Goal: Information Seeking & Learning: Learn about a topic

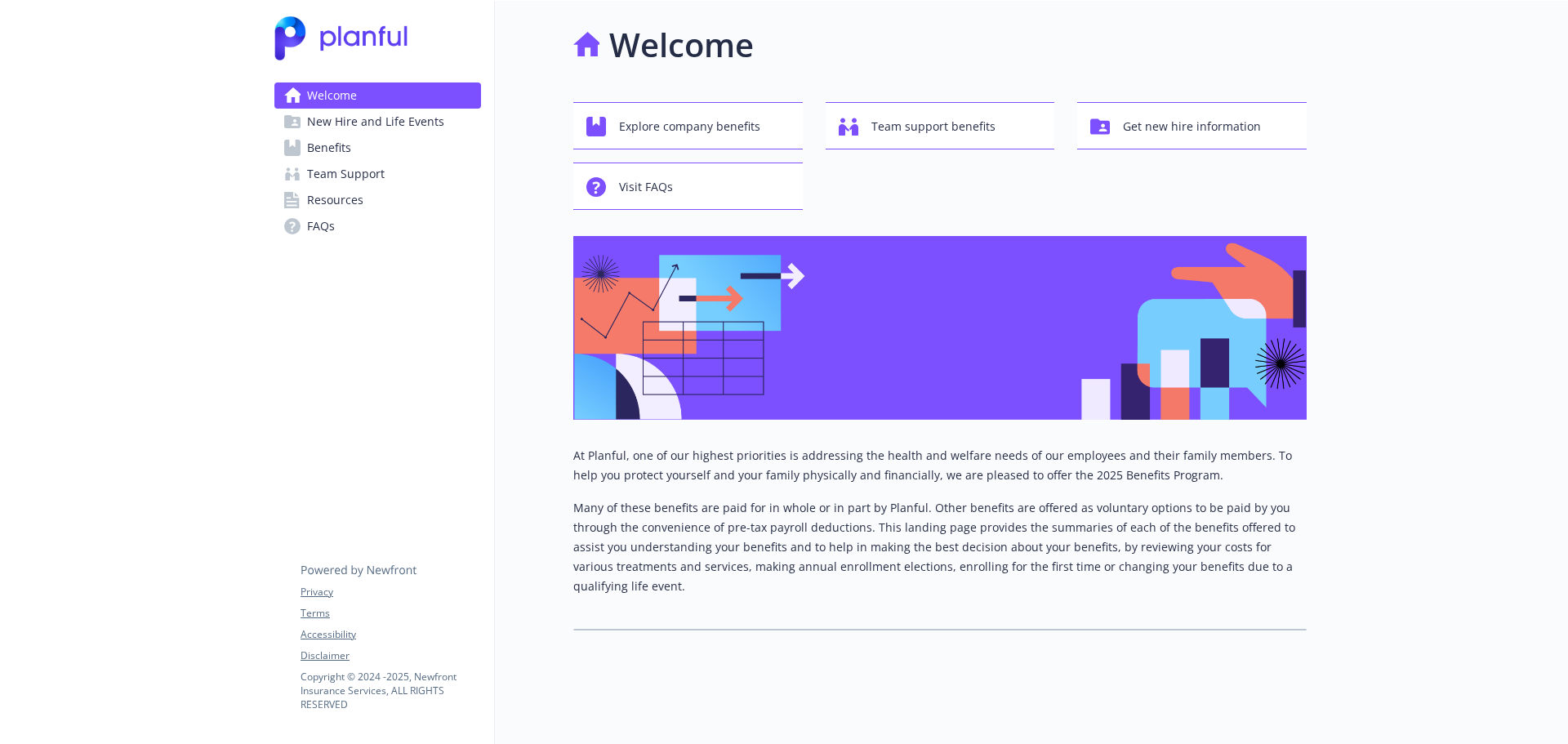
click at [365, 153] on link "Benefits" at bounding box center [378, 148] width 207 height 26
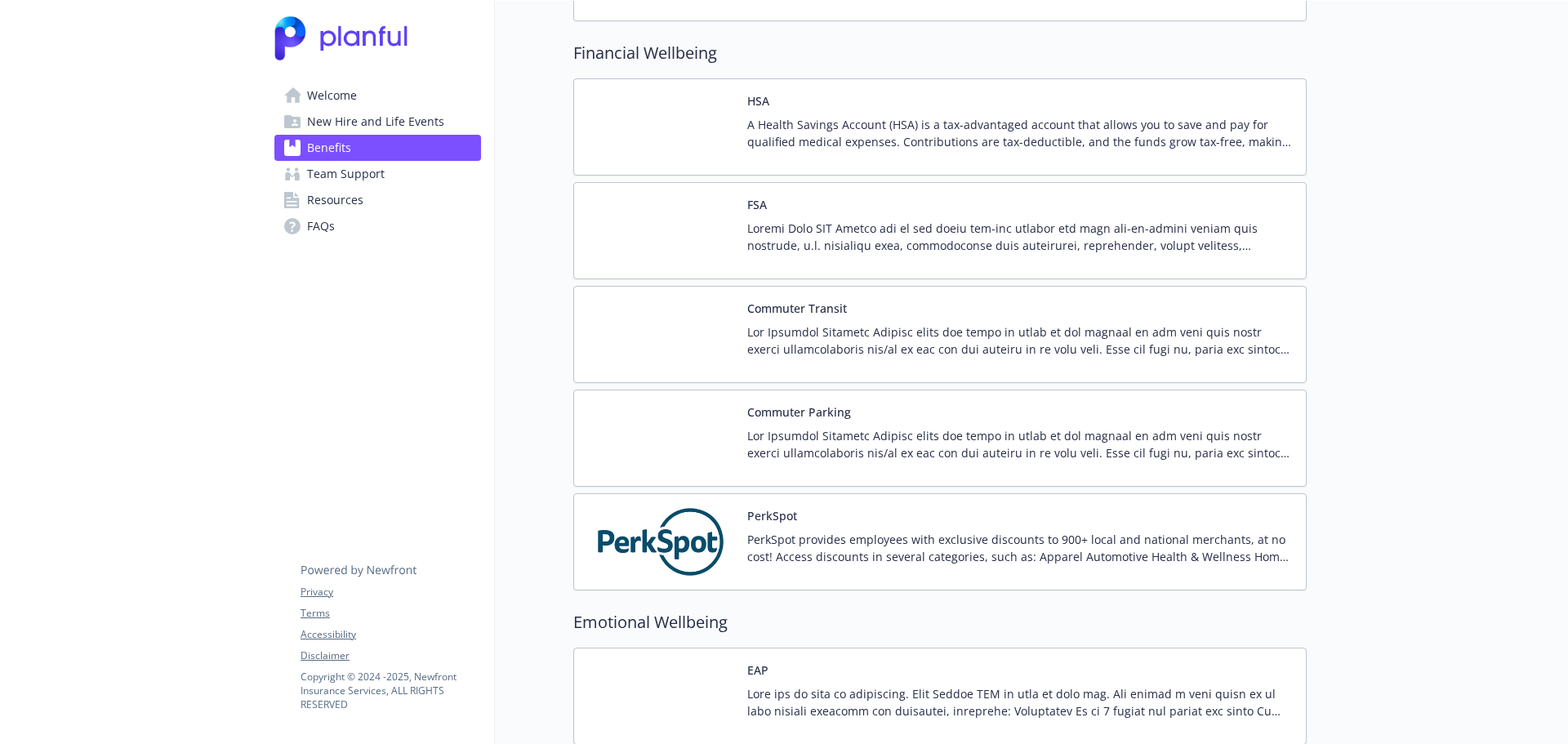
scroll to position [2206, 0]
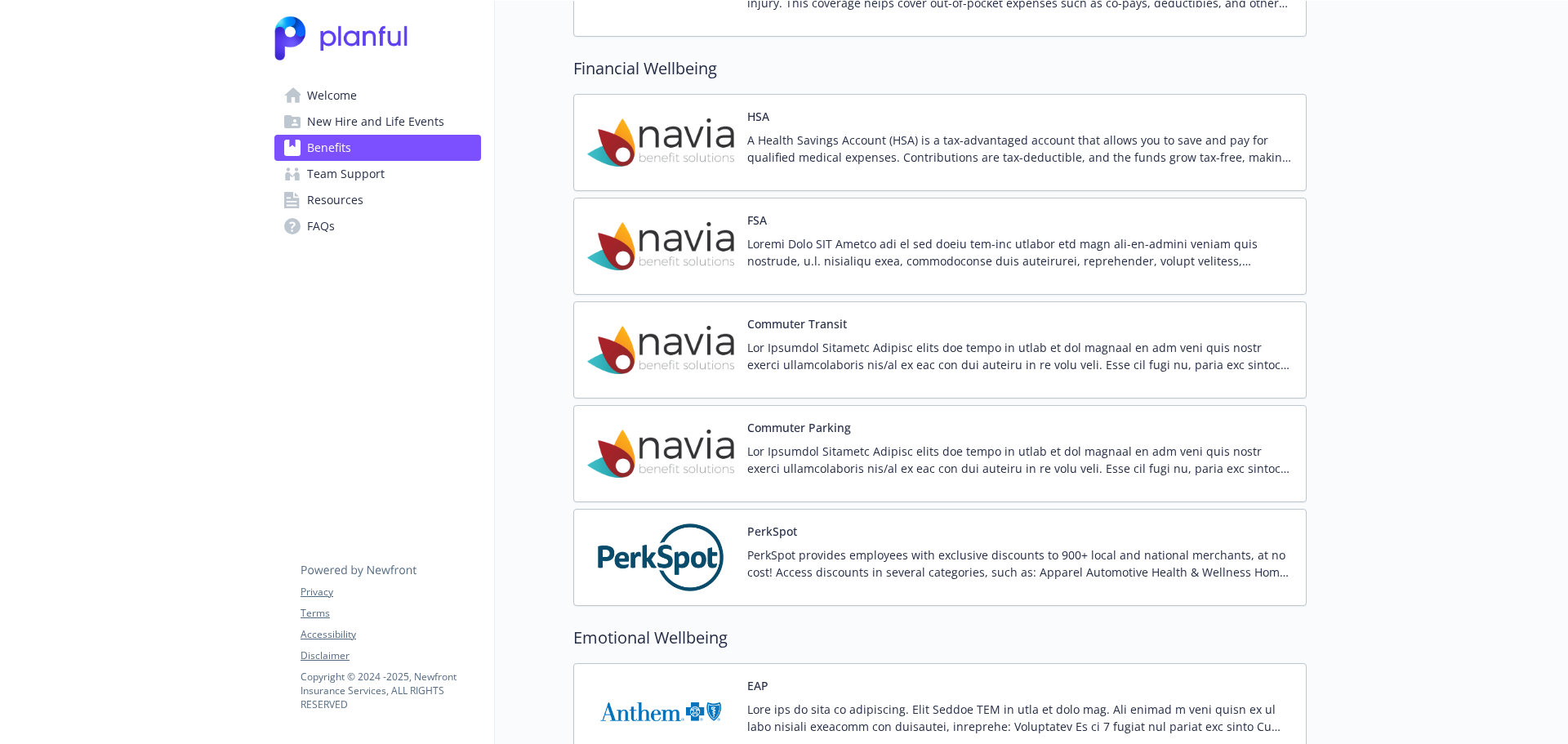
click at [796, 280] on div at bounding box center [1019, 258] width 545 height 46
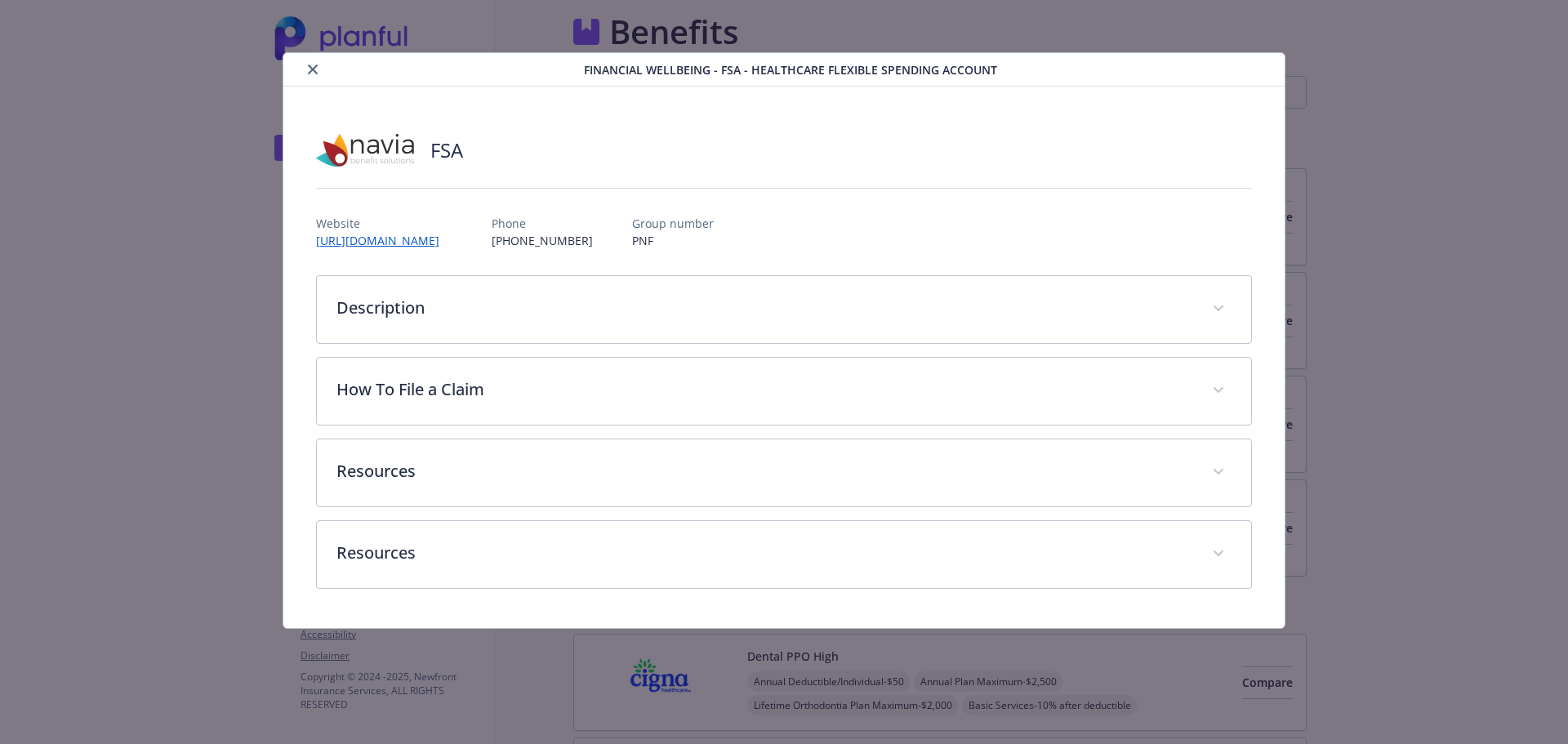
scroll to position [2206, 0]
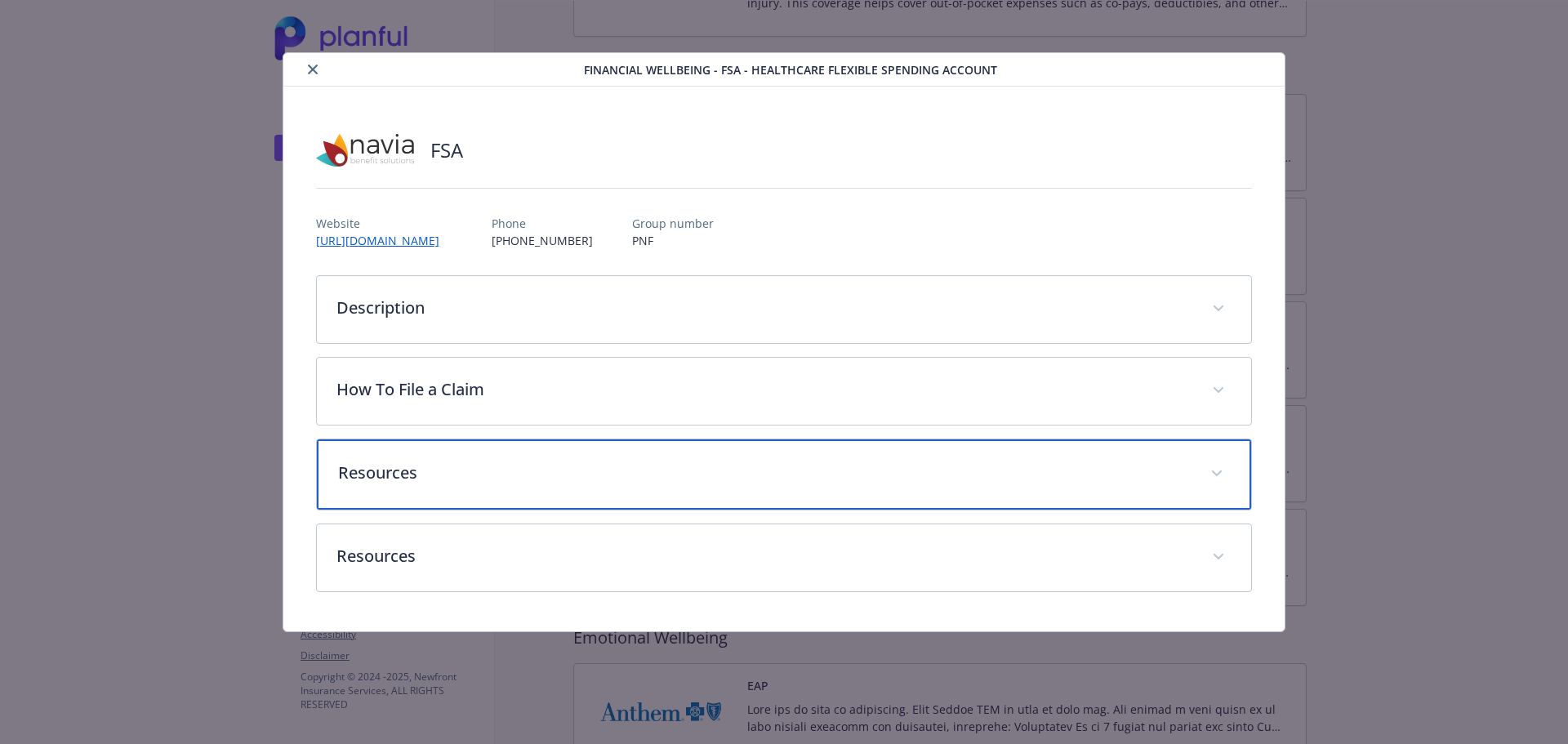
click at [767, 496] on div "Resources" at bounding box center [785, 475] width 935 height 70
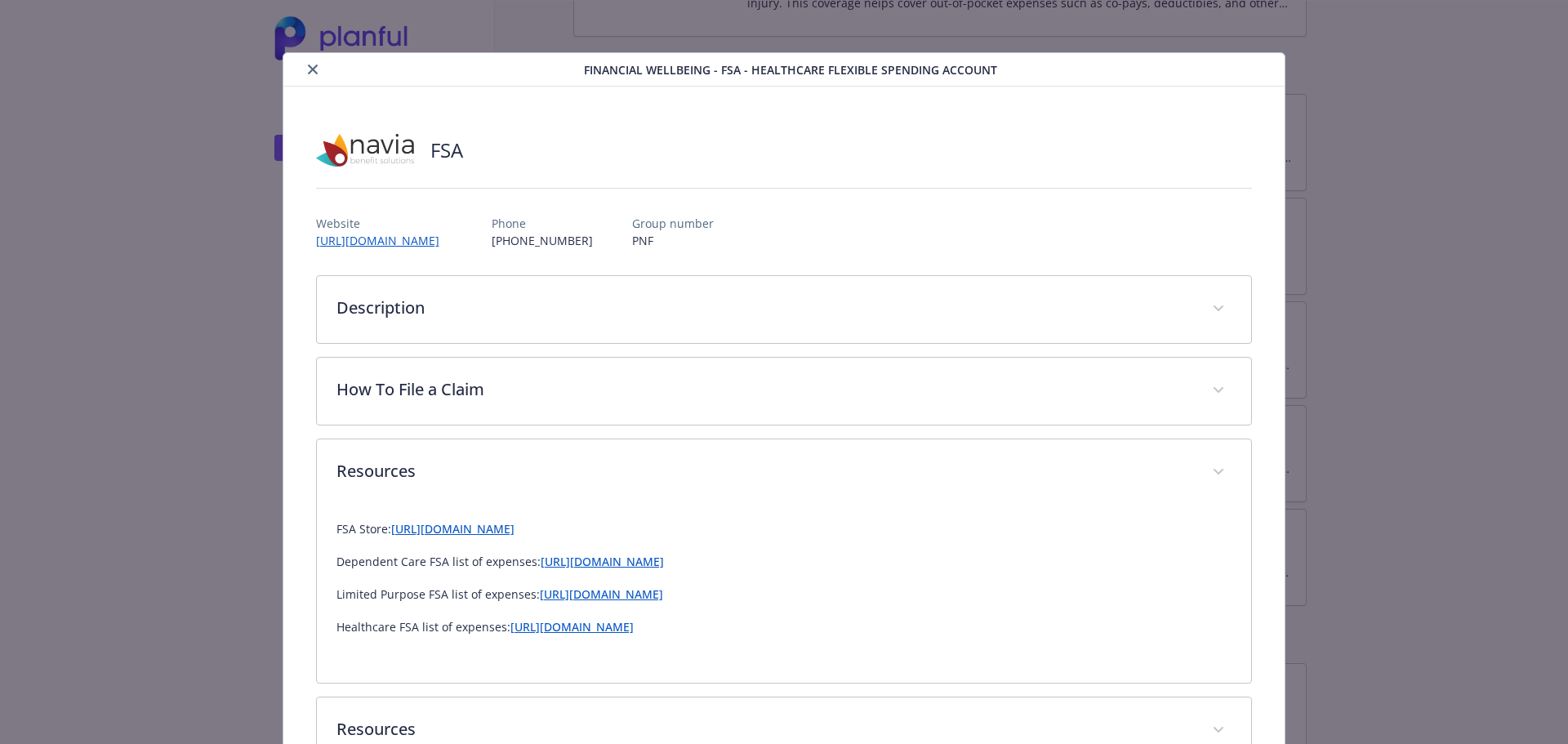
click at [519, 429] on div "Description Health Care FSA Allows you to set aside pre-tax dollars for your ou…" at bounding box center [785, 521] width 937 height 491
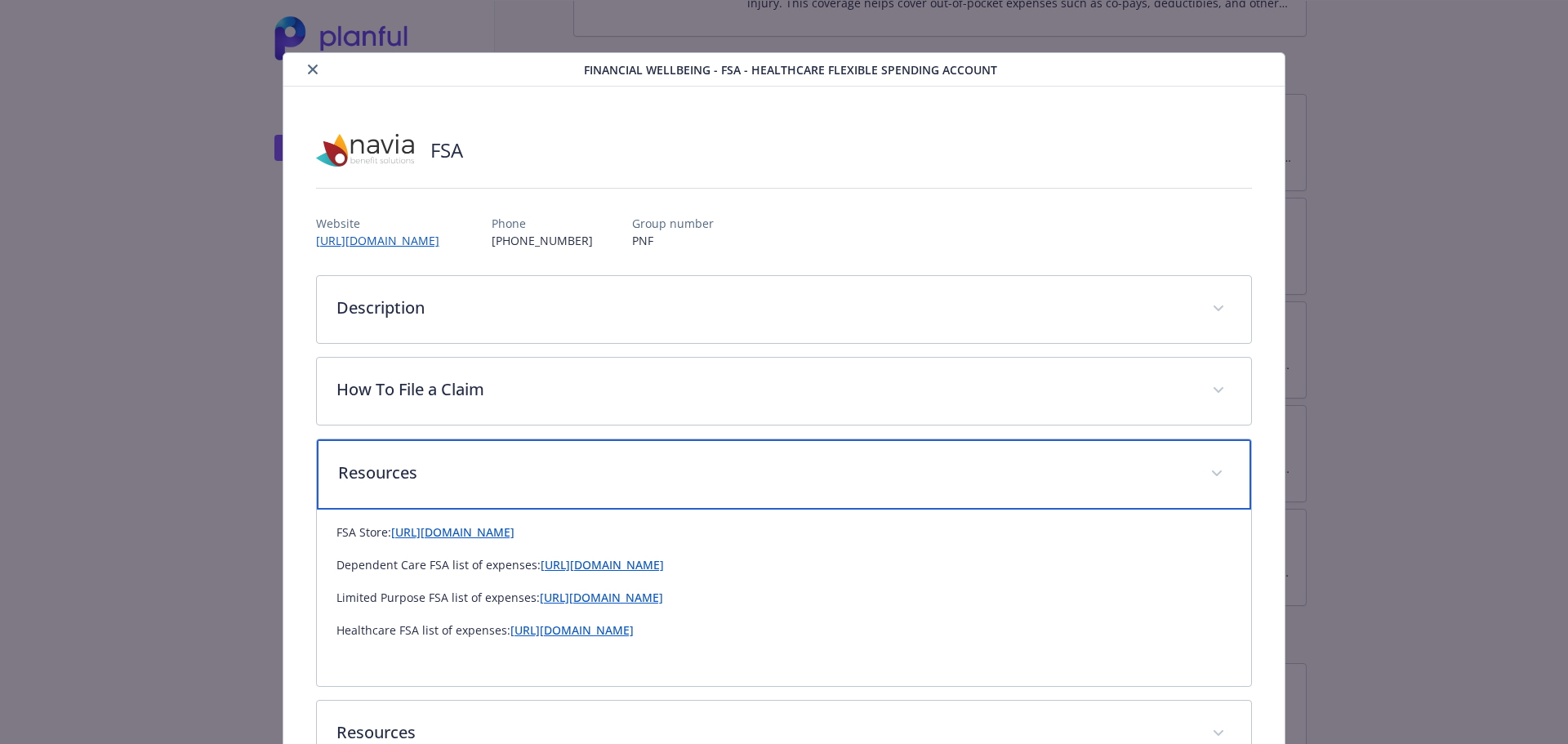
click at [513, 467] on p "Resources" at bounding box center [765, 473] width 853 height 25
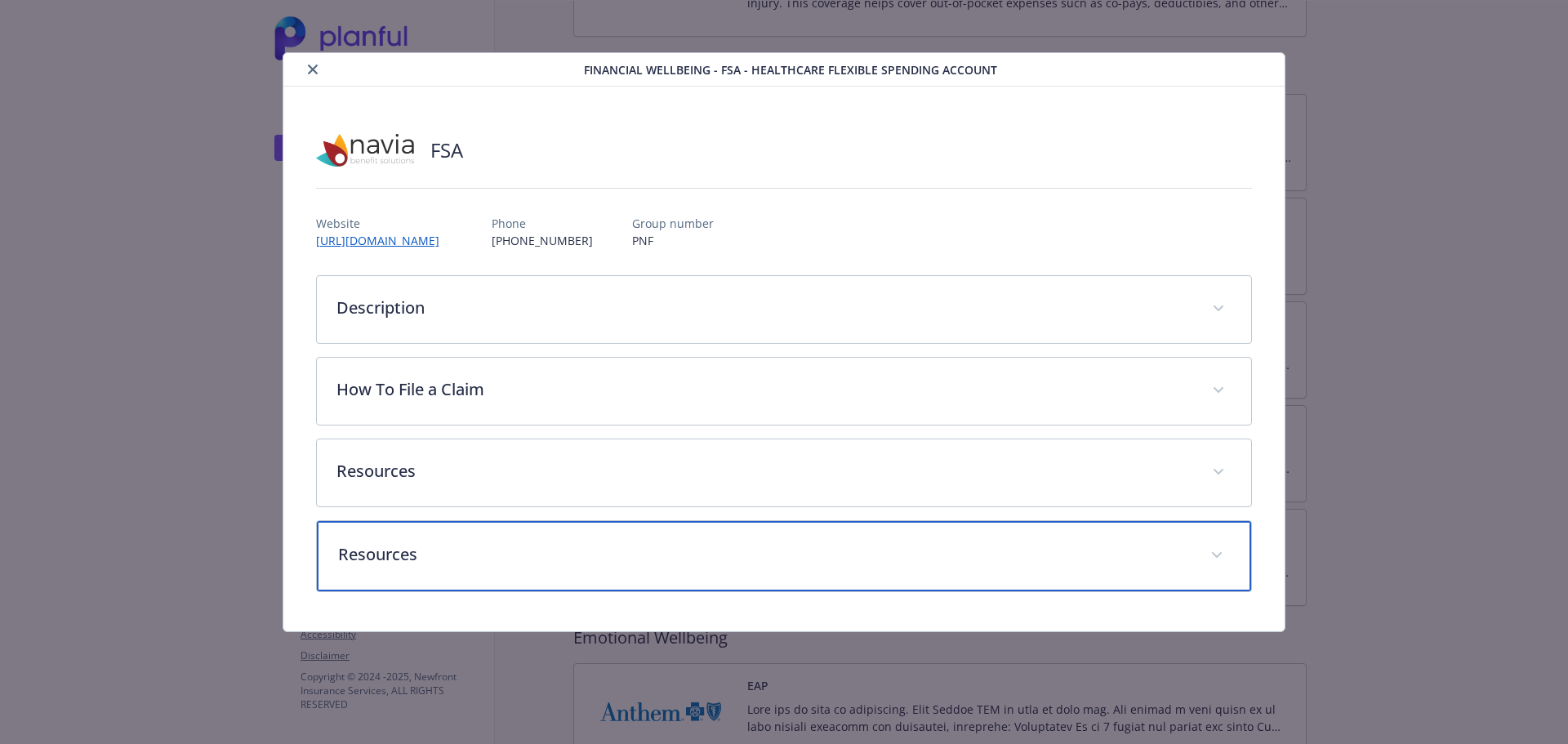
click at [510, 484] on p "Resources" at bounding box center [765, 472] width 857 height 25
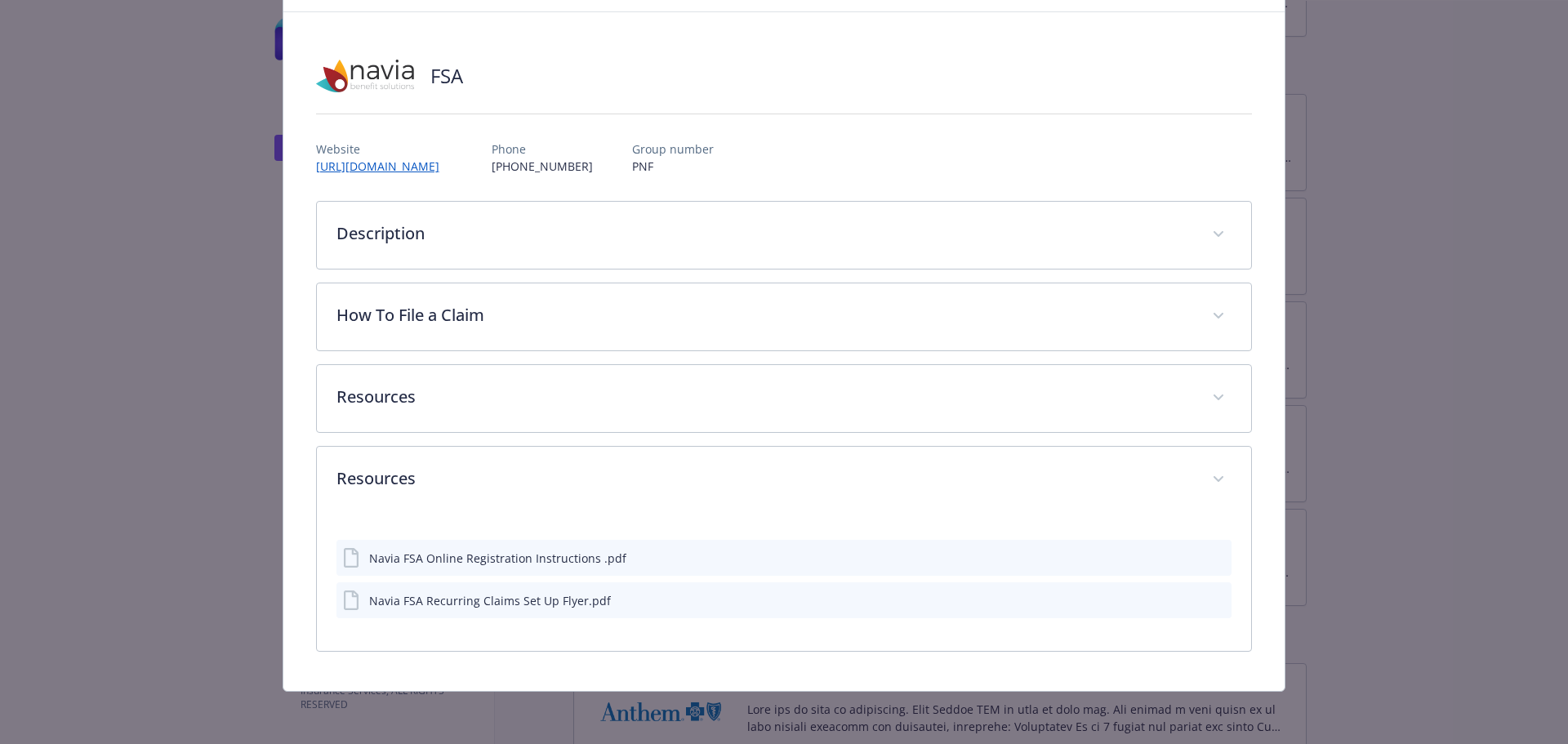
click at [613, 558] on div "Navia FSA Online Registration Instructions .pdf" at bounding box center [498, 558] width 258 height 17
click at [1183, 554] on icon "download file" at bounding box center [1189, 557] width 13 height 13
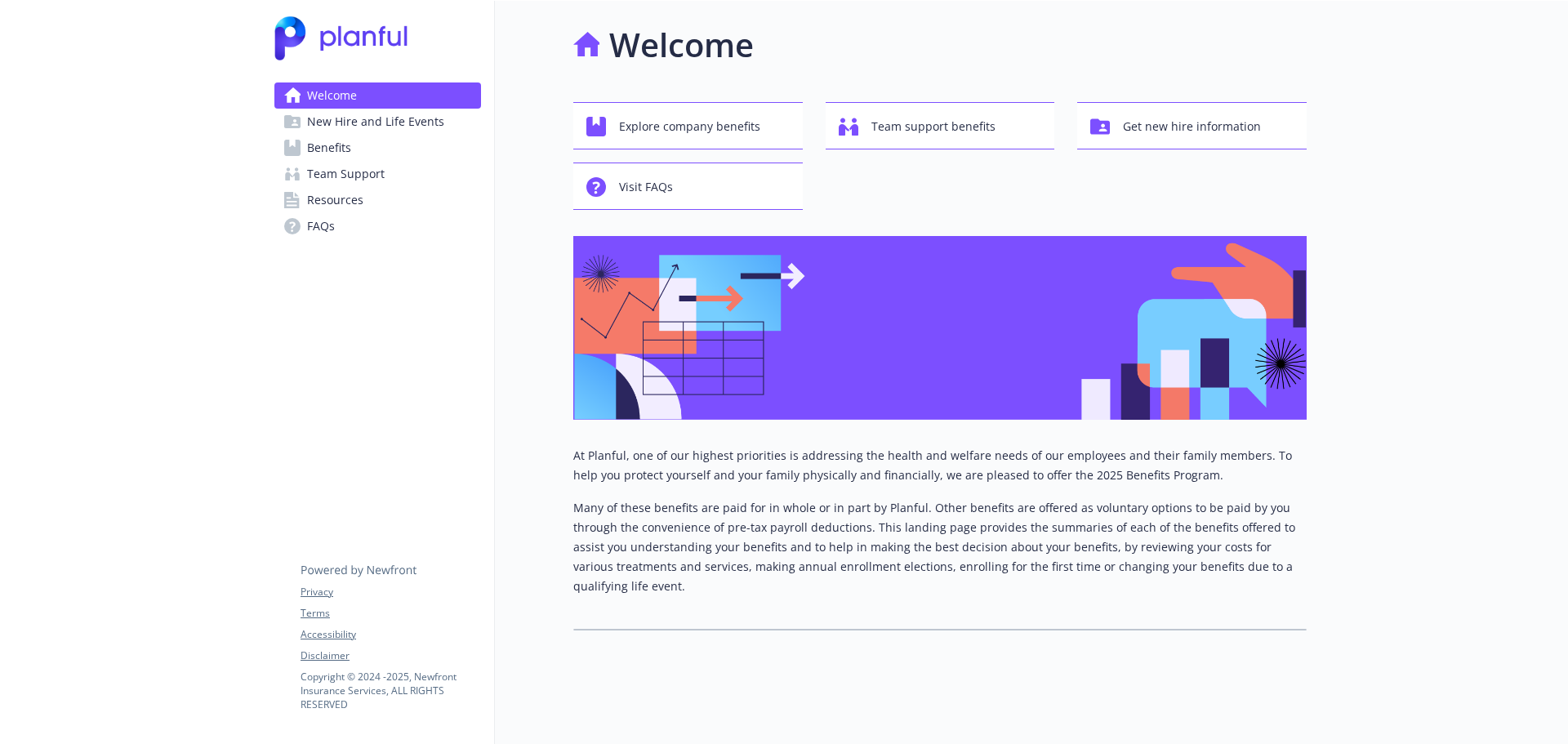
click at [325, 145] on span "Benefits" at bounding box center [329, 148] width 44 height 26
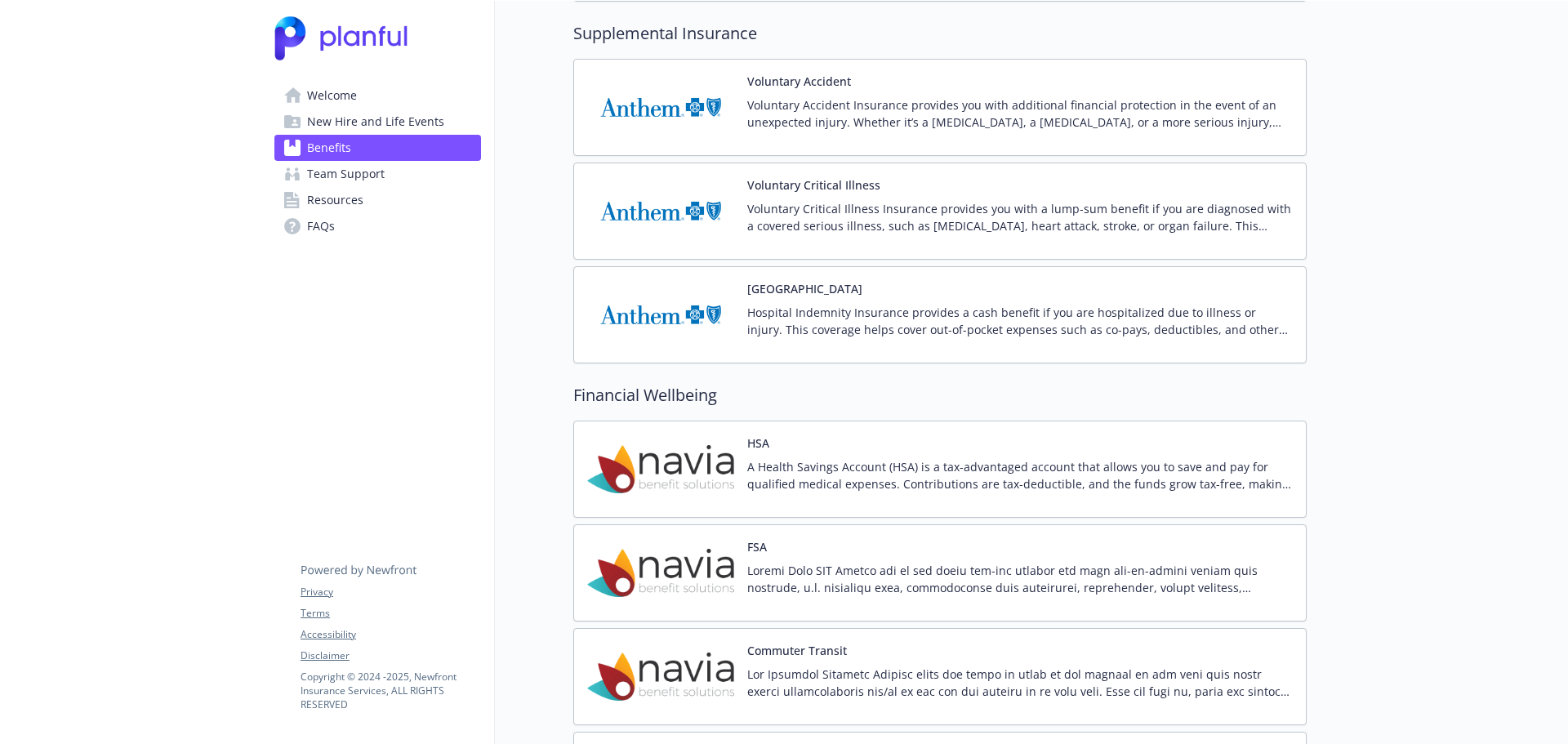
scroll to position [1634, 0]
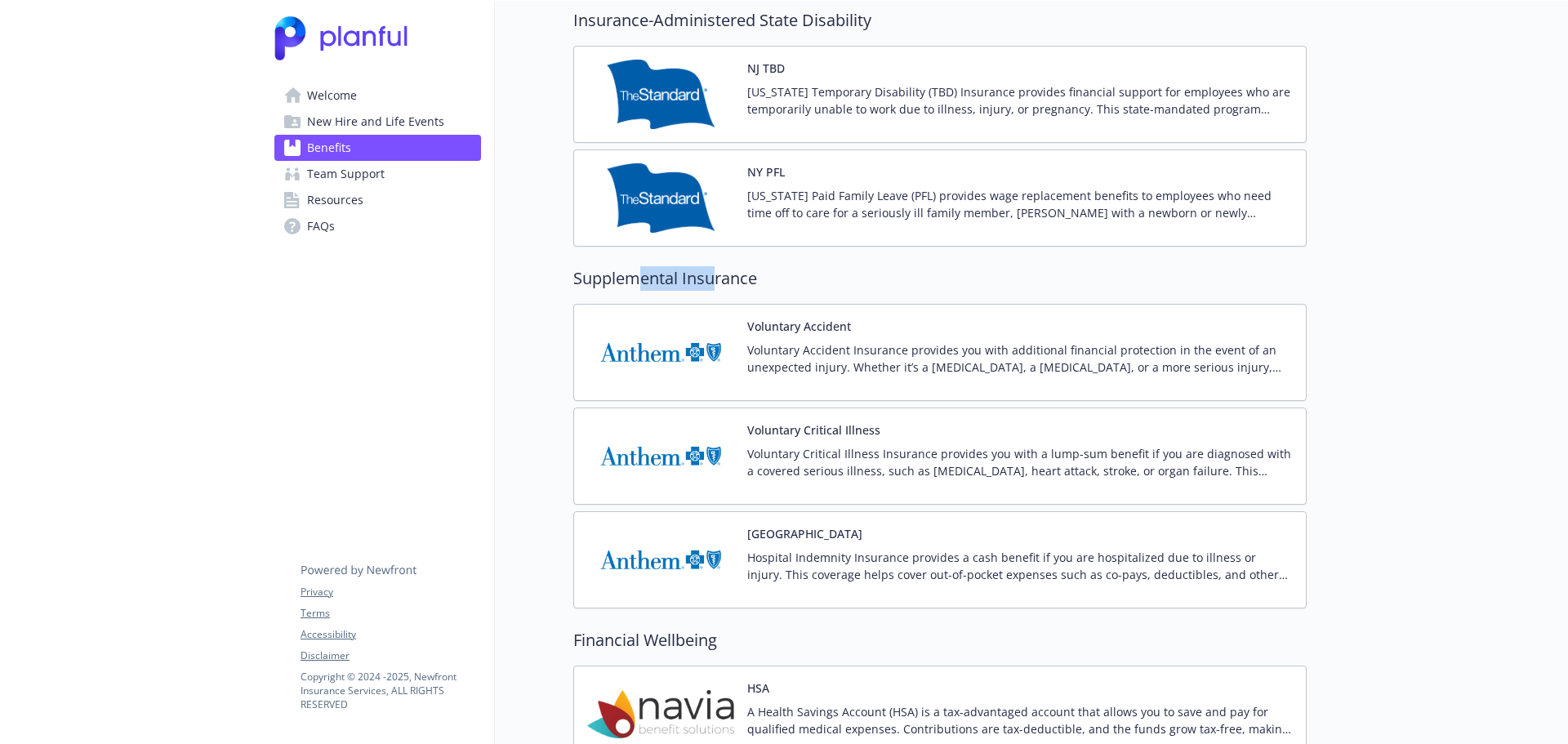
drag, startPoint x: 634, startPoint y: 282, endPoint x: 735, endPoint y: 294, distance: 101.7
click at [730, 295] on div "Supplemental Insurance Voluntary Accident Voluntary Accident Insurance provides…" at bounding box center [939, 437] width 733 height 343
click at [741, 284] on h2 "Supplemental Insurance" at bounding box center [939, 279] width 733 height 25
drag, startPoint x: 697, startPoint y: 283, endPoint x: 633, endPoint y: 286, distance: 64.1
click at [643, 286] on h2 "Supplemental Insurance" at bounding box center [939, 279] width 733 height 25
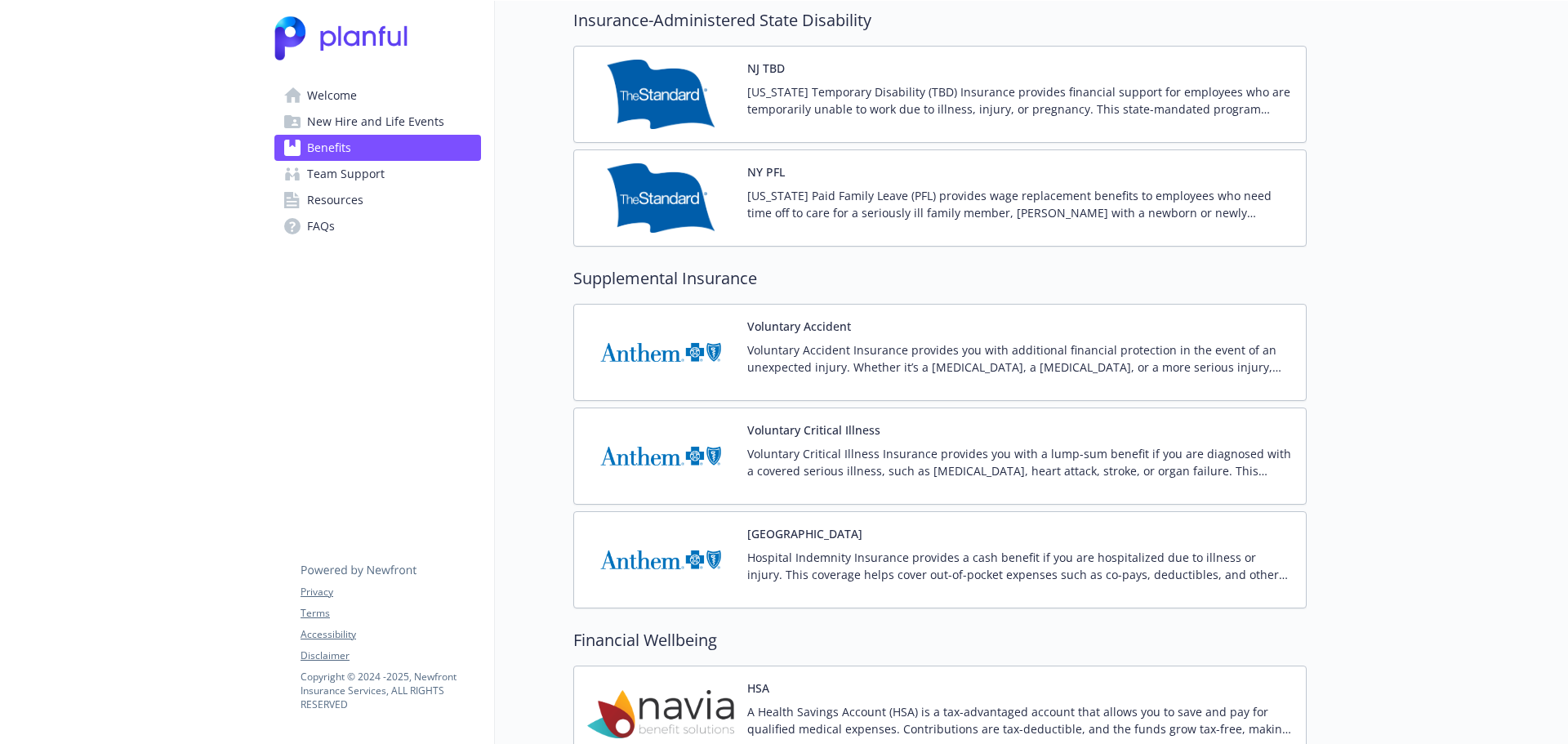
click at [633, 286] on h2 "Supplemental Insurance" at bounding box center [939, 279] width 733 height 25
drag, startPoint x: 633, startPoint y: 286, endPoint x: 682, endPoint y: 282, distance: 49.2
click at [665, 282] on h2 "Supplemental Insurance" at bounding box center [939, 279] width 733 height 25
click at [689, 282] on h2 "Supplemental Insurance" at bounding box center [939, 279] width 733 height 25
drag, startPoint x: 706, startPoint y: 282, endPoint x: 670, endPoint y: 282, distance: 36.0
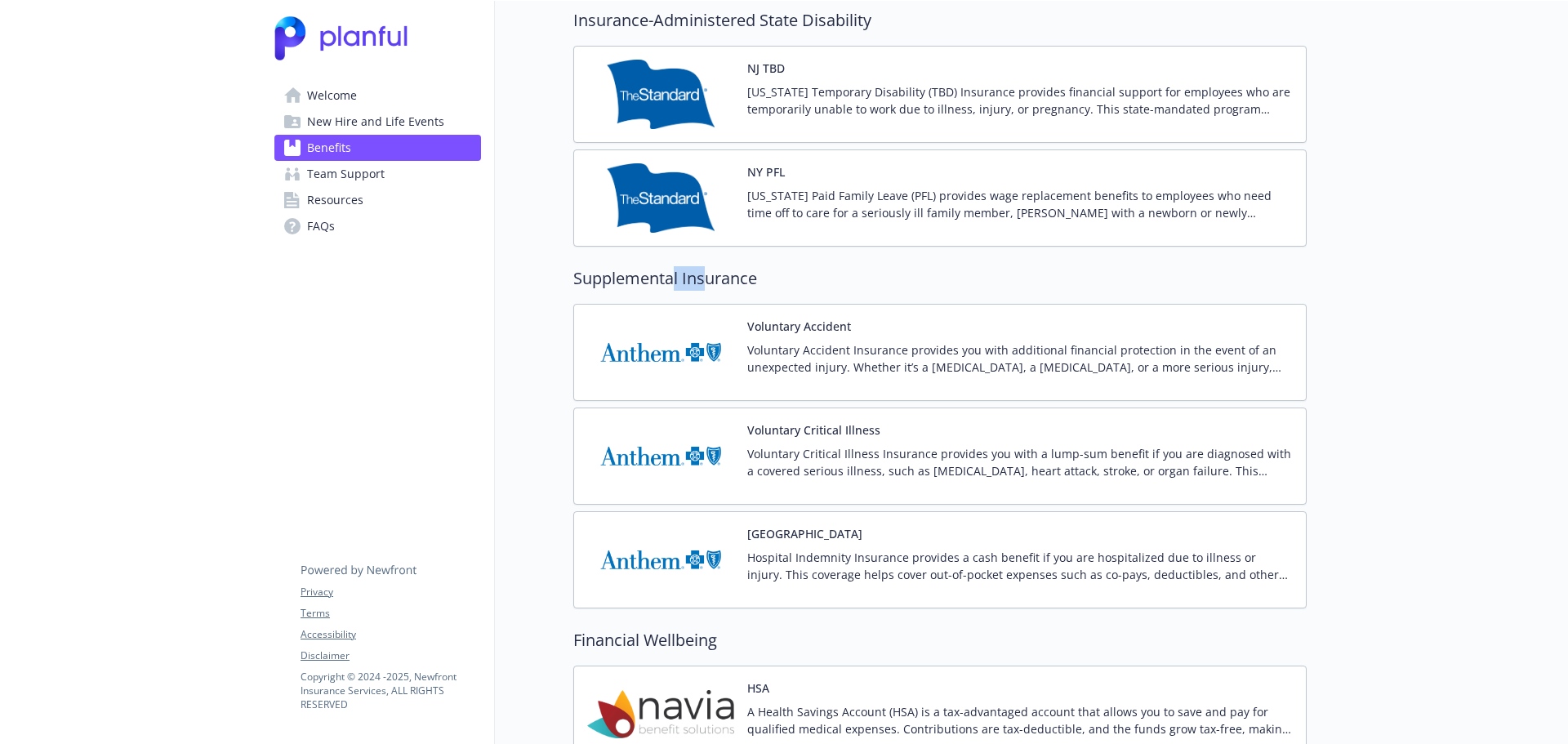
click at [670, 282] on h2 "Supplemental Insurance" at bounding box center [939, 279] width 733 height 25
click at [665, 288] on h2 "Supplemental Insurance" at bounding box center [939, 279] width 733 height 25
click at [654, 289] on h2 "Supplemental Insurance" at bounding box center [939, 279] width 733 height 25
click at [721, 280] on h2 "Supplemental Insurance" at bounding box center [939, 279] width 733 height 25
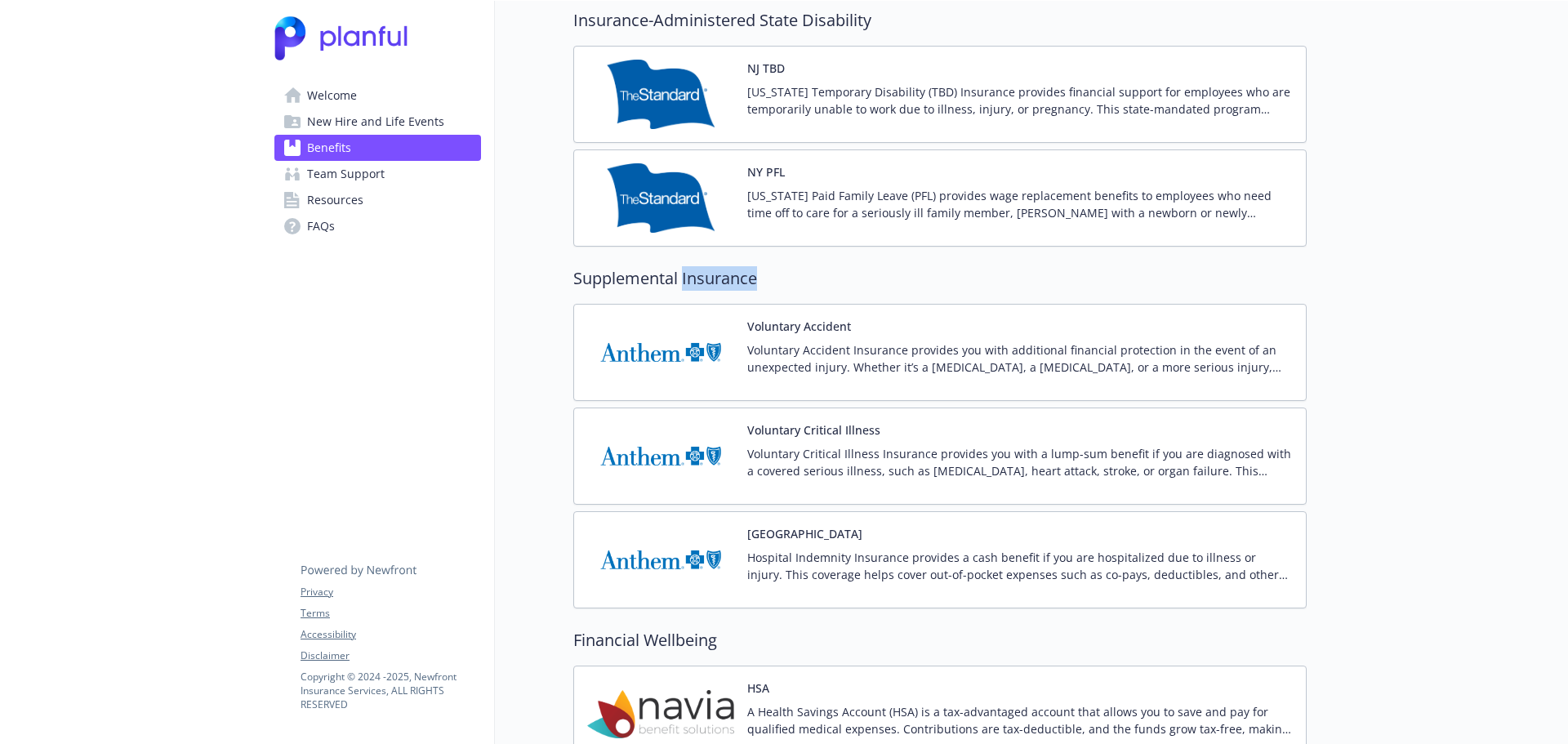
click at [721, 280] on h2 "Supplemental Insurance" at bounding box center [939, 279] width 733 height 25
click at [629, 280] on h2 "Supplemental Insurance" at bounding box center [939, 279] width 733 height 25
click at [731, 276] on h2 "Supplemental Insurance" at bounding box center [939, 279] width 733 height 25
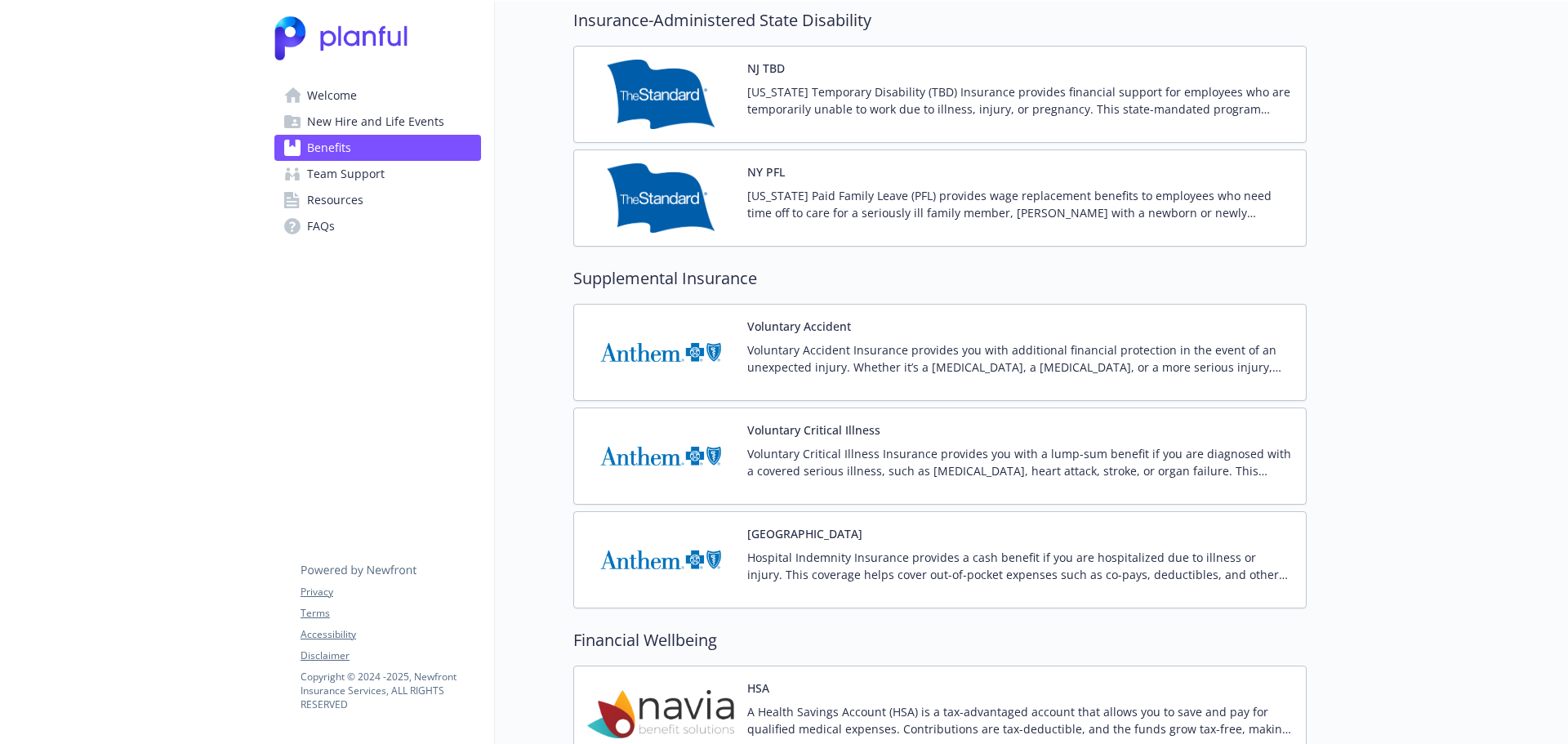
click at [652, 287] on h2 "Supplemental Insurance" at bounding box center [939, 279] width 733 height 25
click at [704, 280] on h2 "Supplemental Insurance" at bounding box center [939, 279] width 733 height 25
click at [641, 283] on h2 "Supplemental Insurance" at bounding box center [939, 279] width 733 height 25
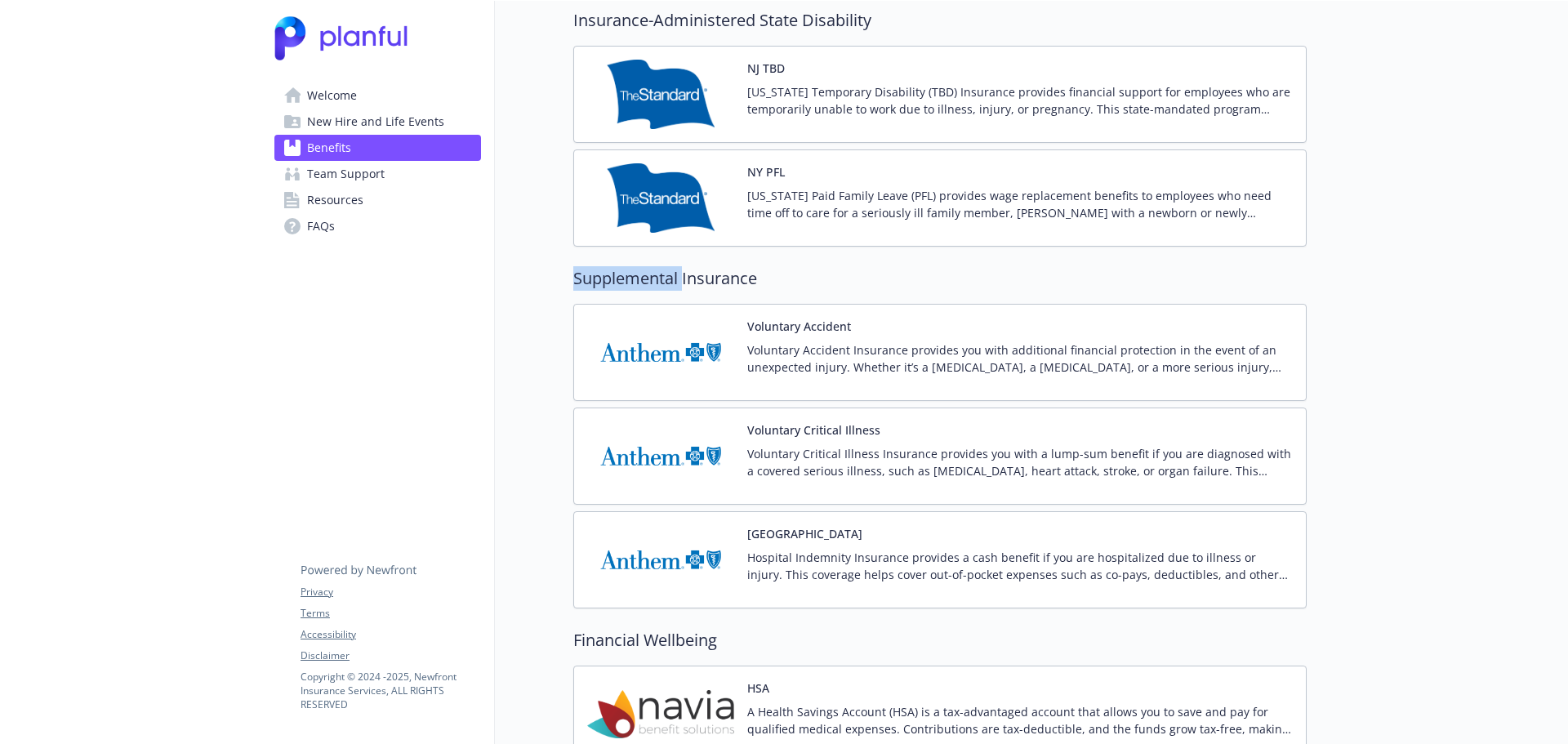
click at [641, 283] on h2 "Supplemental Insurance" at bounding box center [939, 279] width 733 height 25
click at [713, 279] on h2 "Supplemental Insurance" at bounding box center [939, 279] width 733 height 25
click at [652, 279] on h2 "Supplemental Insurance" at bounding box center [939, 279] width 733 height 25
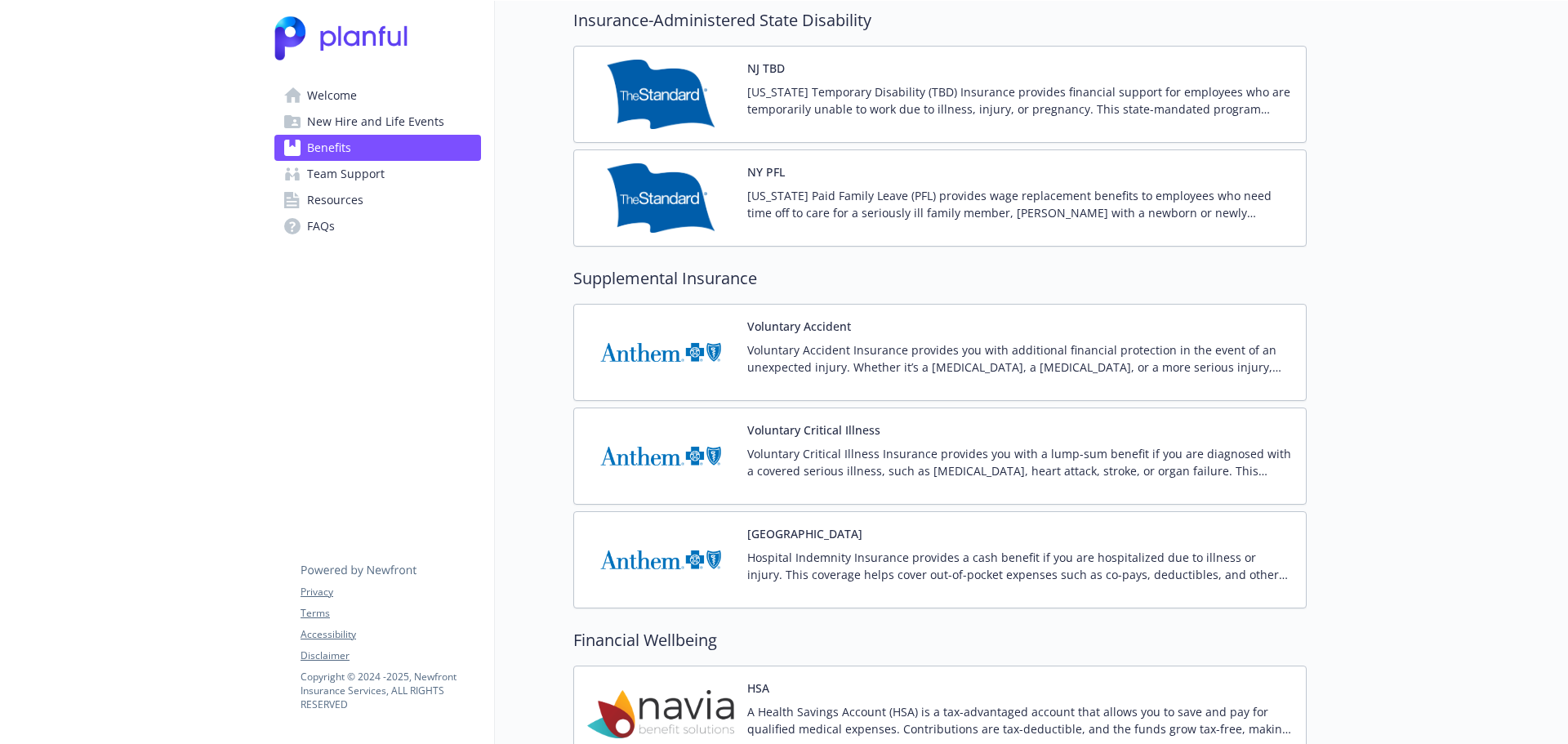
click at [705, 277] on h2 "Supplemental Insurance" at bounding box center [939, 279] width 733 height 25
click at [654, 287] on h2 "Supplemental Insurance" at bounding box center [939, 279] width 733 height 25
click at [714, 277] on h2 "Supplemental Insurance" at bounding box center [939, 279] width 733 height 25
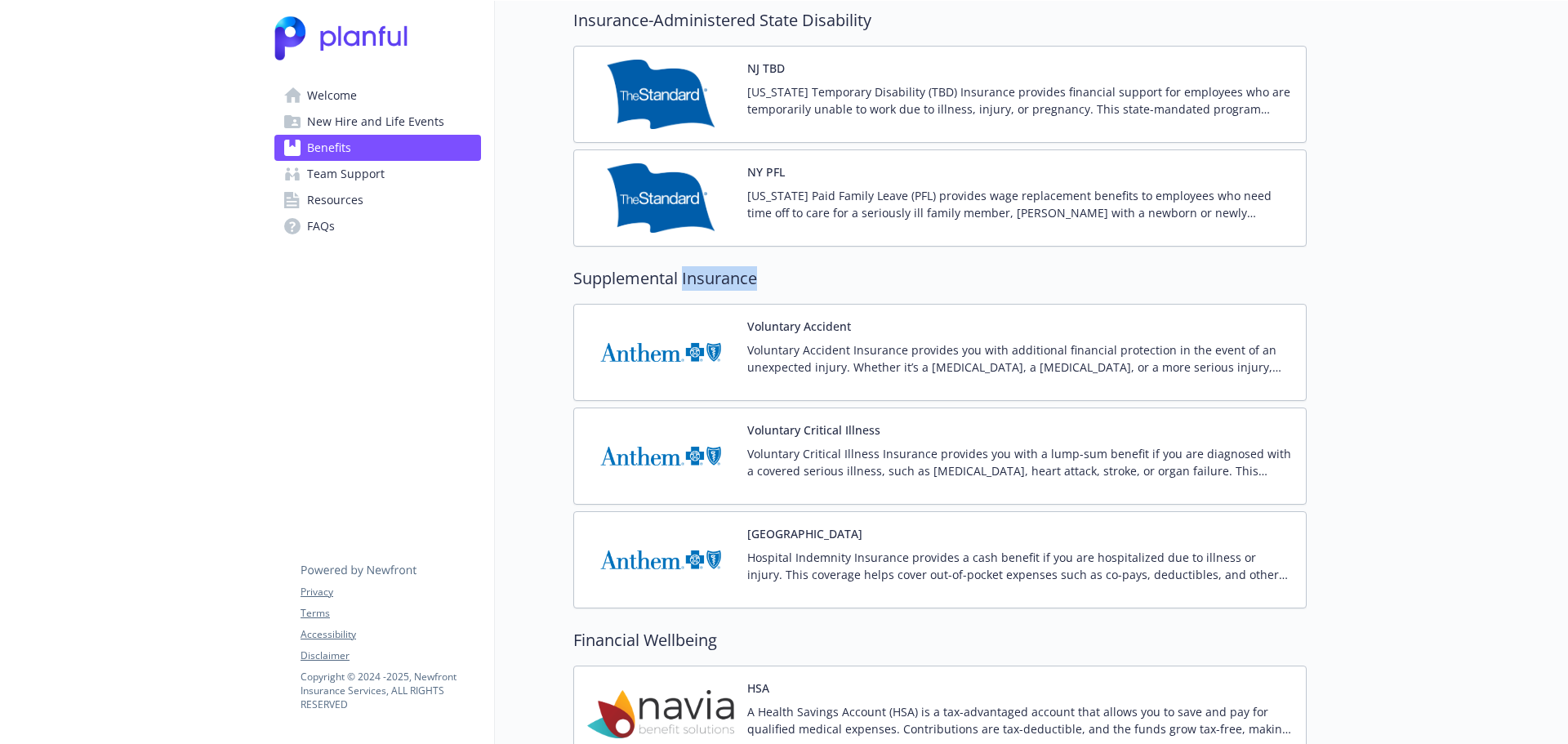
click at [714, 277] on h2 "Supplemental Insurance" at bounding box center [939, 279] width 733 height 25
click at [656, 289] on h2 "Supplemental Insurance" at bounding box center [939, 279] width 733 height 25
click at [724, 287] on h2 "Supplemental Insurance" at bounding box center [939, 279] width 733 height 25
drag, startPoint x: 726, startPoint y: 277, endPoint x: 674, endPoint y: 279, distance: 52.0
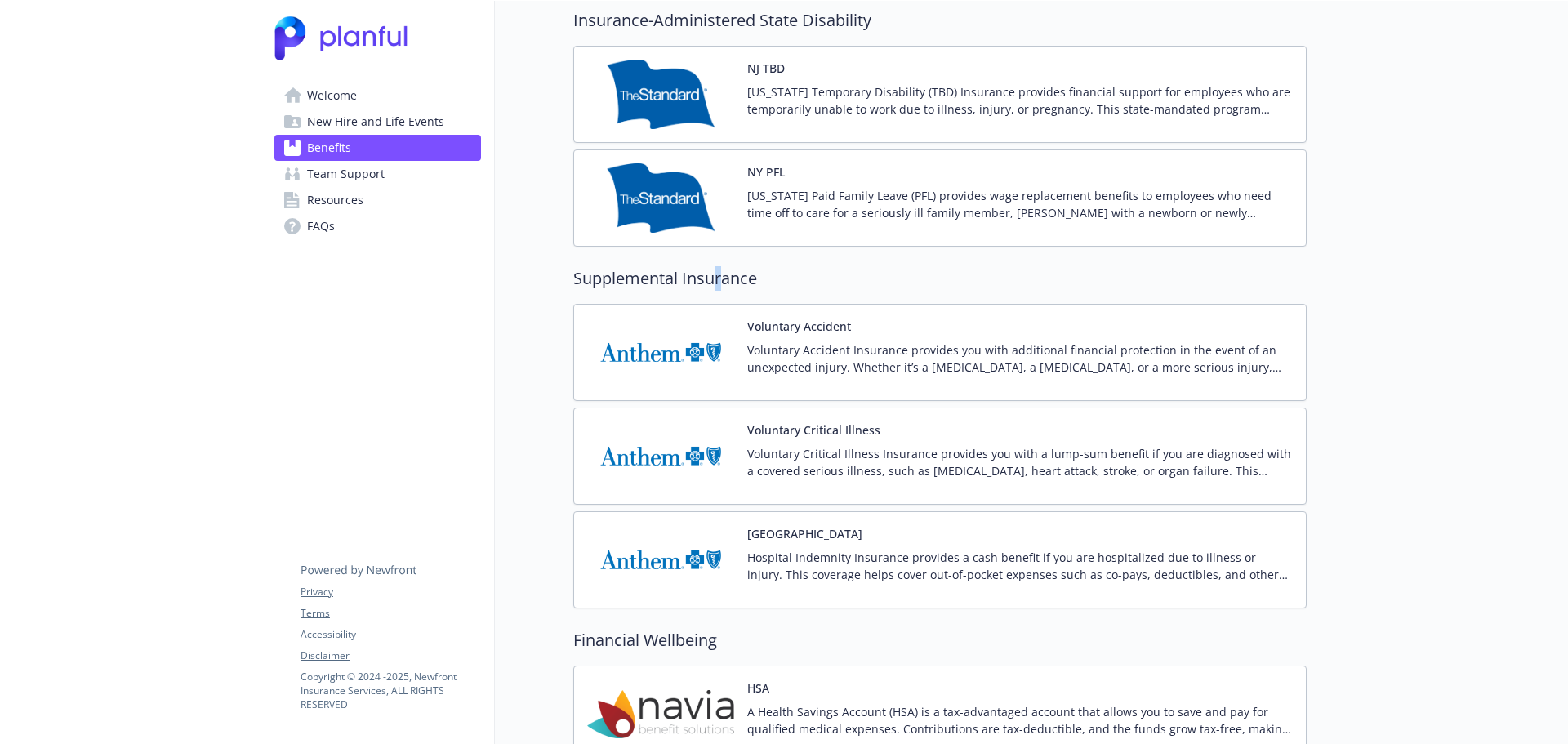
click at [708, 277] on h2 "Supplemental Insurance" at bounding box center [939, 279] width 733 height 25
click at [664, 280] on h2 "Supplemental Insurance" at bounding box center [939, 279] width 733 height 25
click at [715, 280] on h2 "Supplemental Insurance" at bounding box center [939, 279] width 733 height 25
drag, startPoint x: 715, startPoint y: 280, endPoint x: 647, endPoint y: 276, distance: 68.1
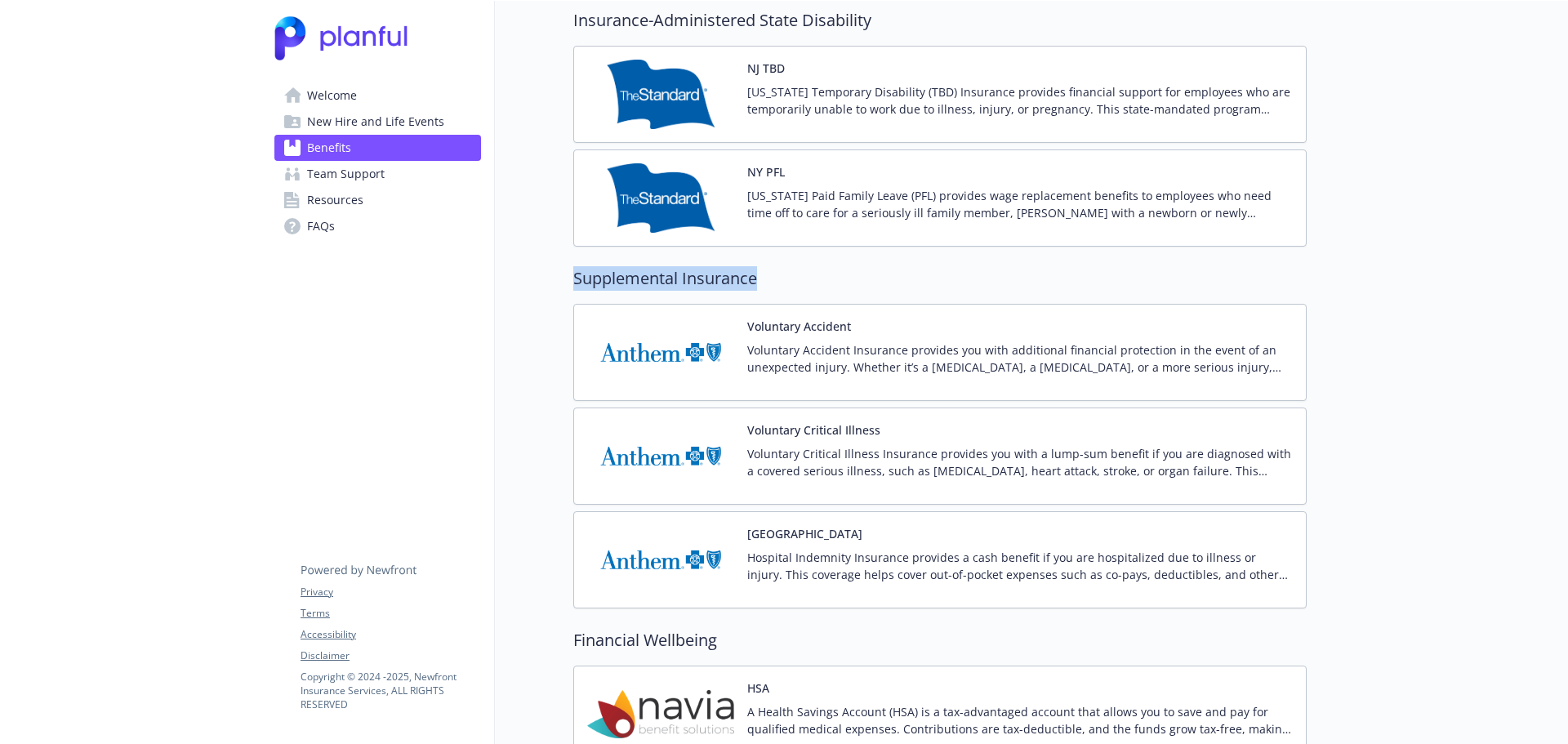
click at [647, 276] on h2 "Supplemental Insurance" at bounding box center [939, 279] width 733 height 25
drag, startPoint x: 701, startPoint y: 280, endPoint x: 739, endPoint y: 280, distance: 38.0
click at [731, 280] on h2 "Supplemental Insurance" at bounding box center [939, 279] width 733 height 25
click at [739, 280] on h2 "Supplemental Insurance" at bounding box center [939, 279] width 733 height 25
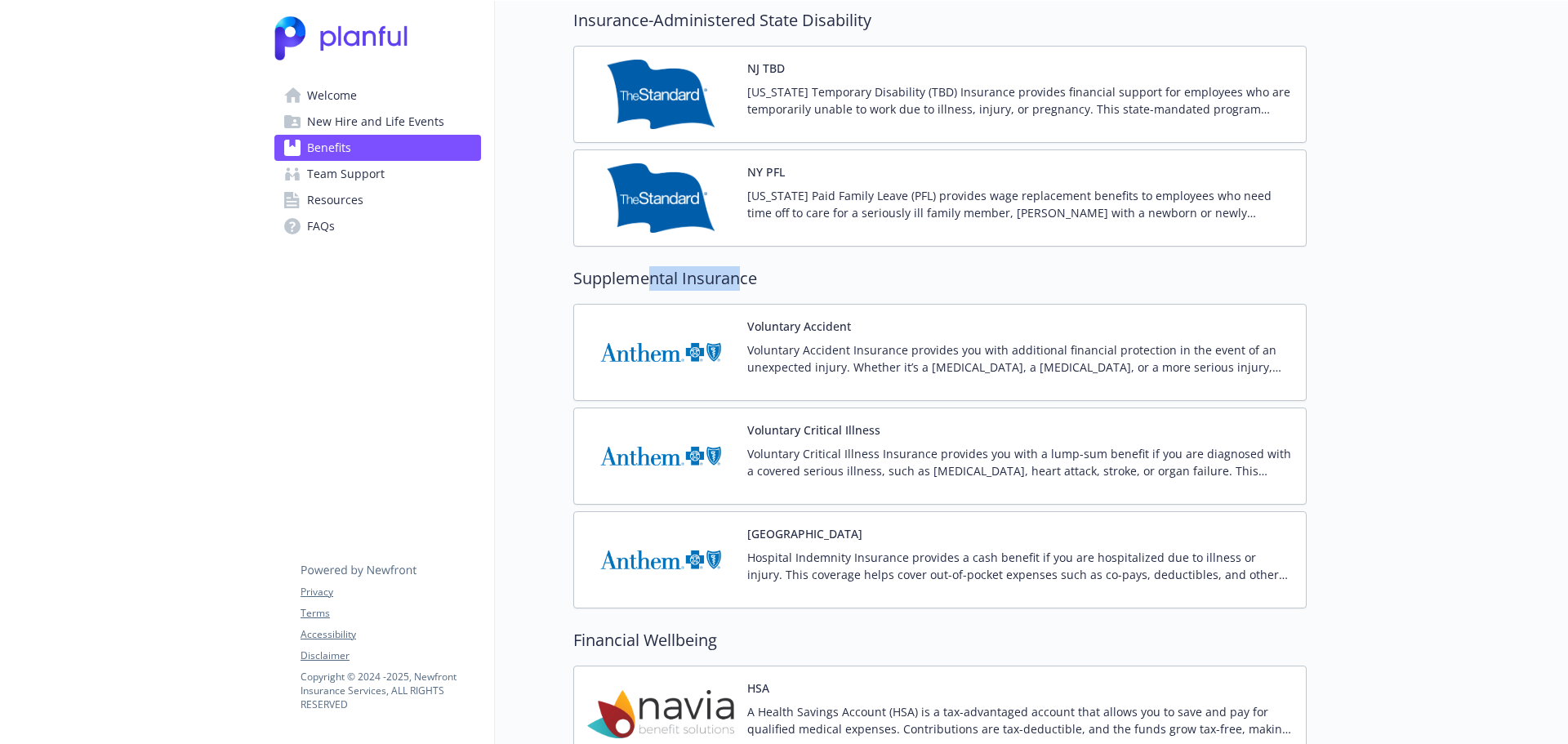
drag, startPoint x: 742, startPoint y: 279, endPoint x: 640, endPoint y: 281, distance: 102.0
click at [640, 281] on h2 "Supplemental Insurance" at bounding box center [939, 279] width 733 height 25
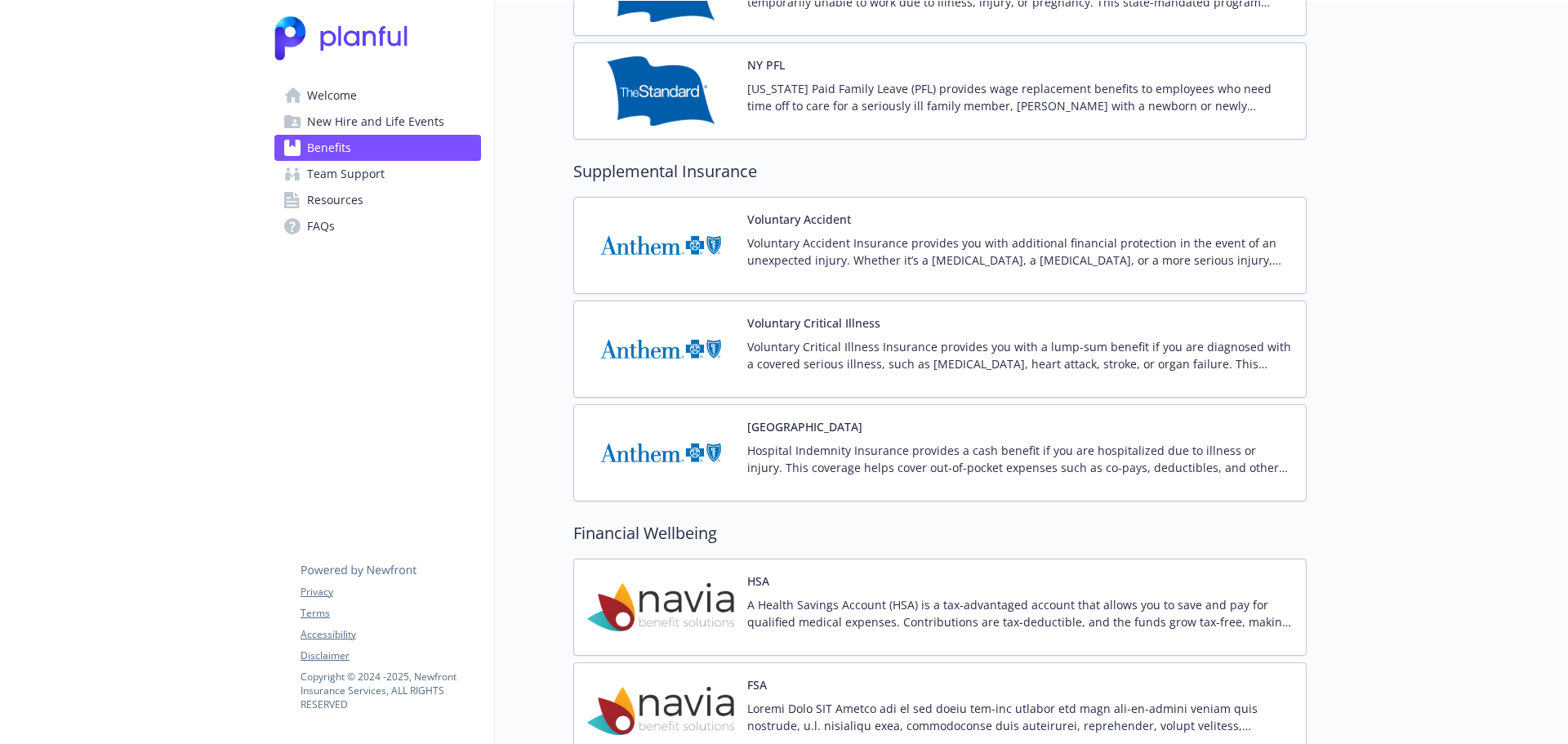
scroll to position [1797, 0]
